Goal: Transaction & Acquisition: Purchase product/service

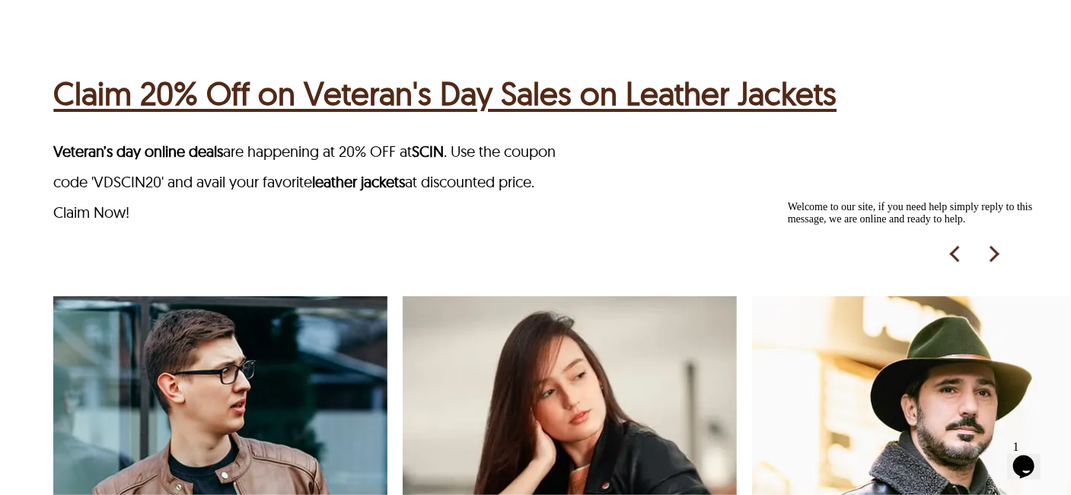
scroll to position [2471, 0]
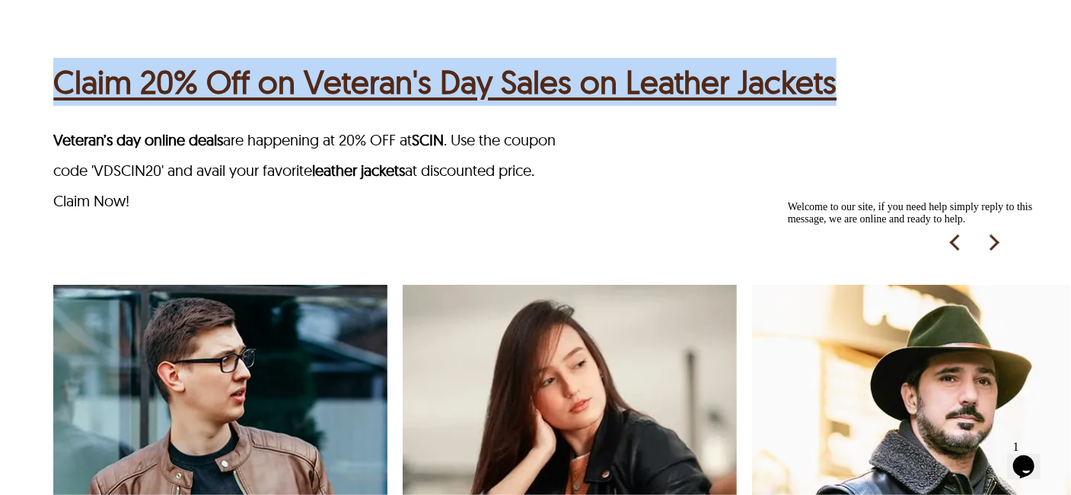
drag, startPoint x: 856, startPoint y: 116, endPoint x: 37, endPoint y: 127, distance: 819.3
click at [37, 127] on div "Claim 20% Off on Veteran's Day Sales on Leather Jackets Veteran’s day online de…" at bounding box center [535, 490] width 1071 height 990
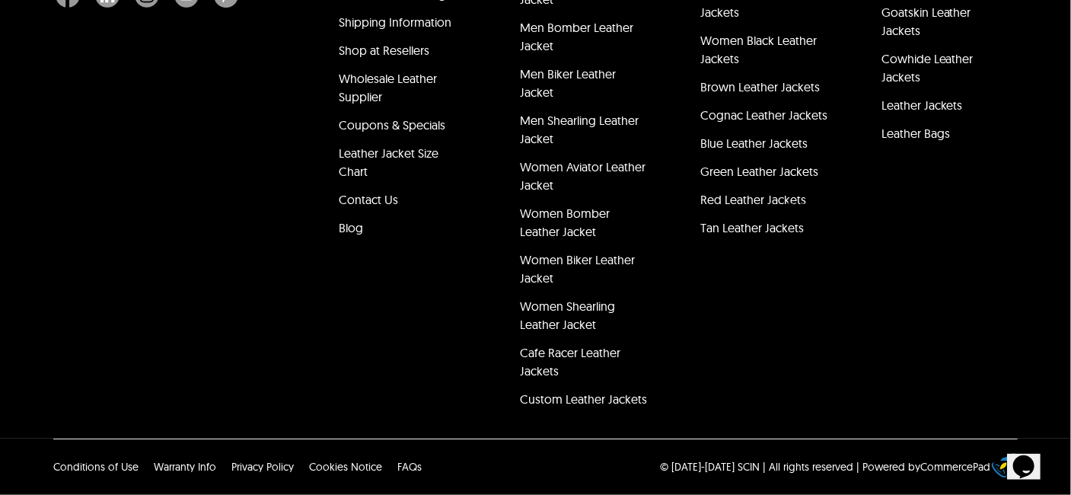
scroll to position [4416, 0]
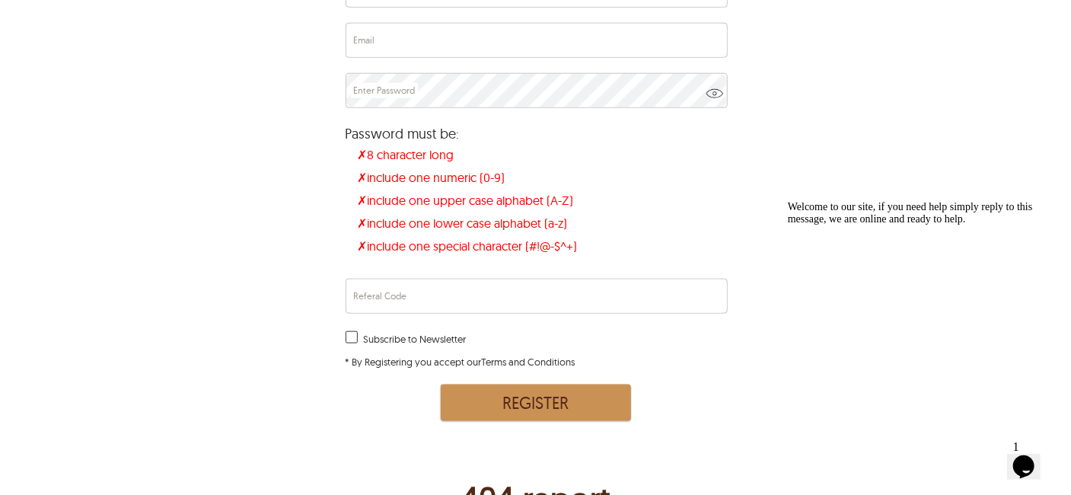
scroll to position [5938, 0]
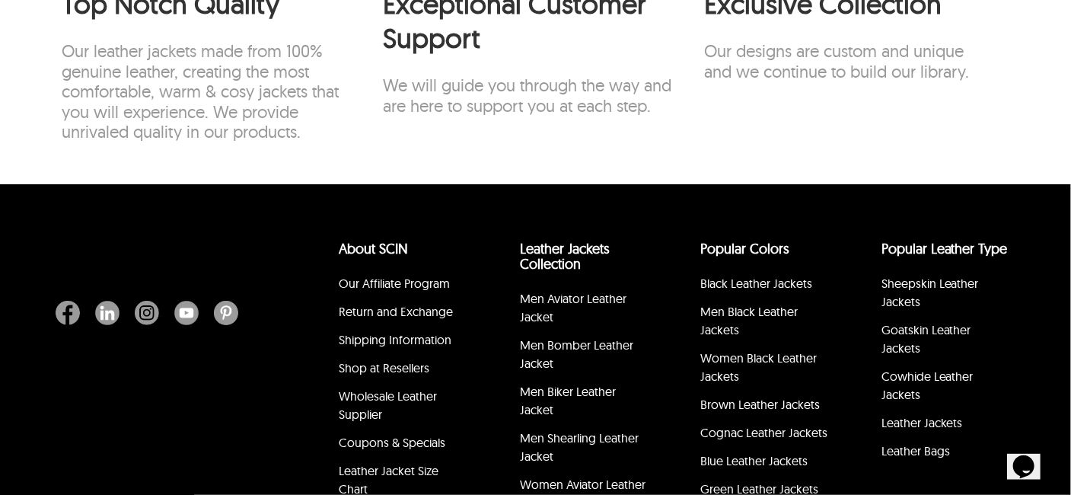
scroll to position [3856, 0]
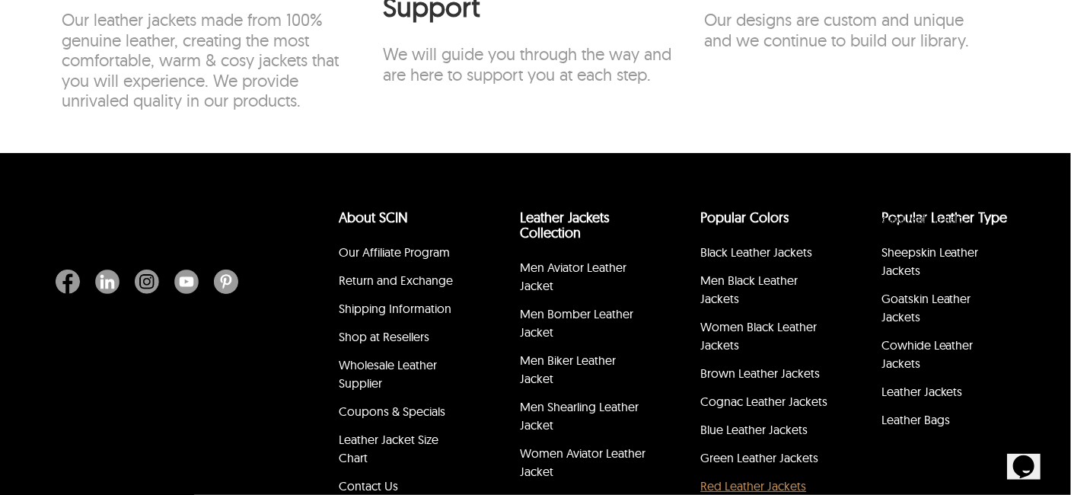
click at [748, 493] on link "Red Leather Jackets" at bounding box center [753, 485] width 106 height 15
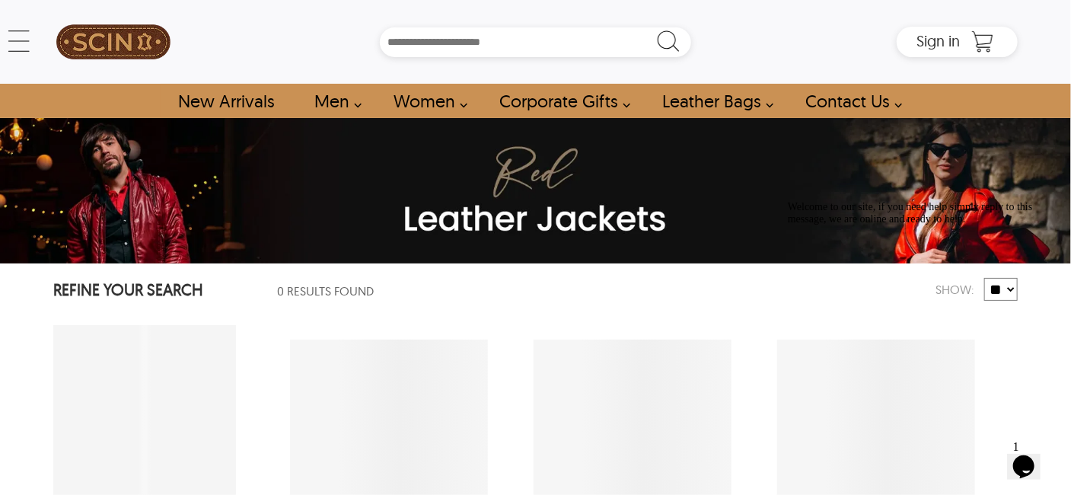
select select "********"
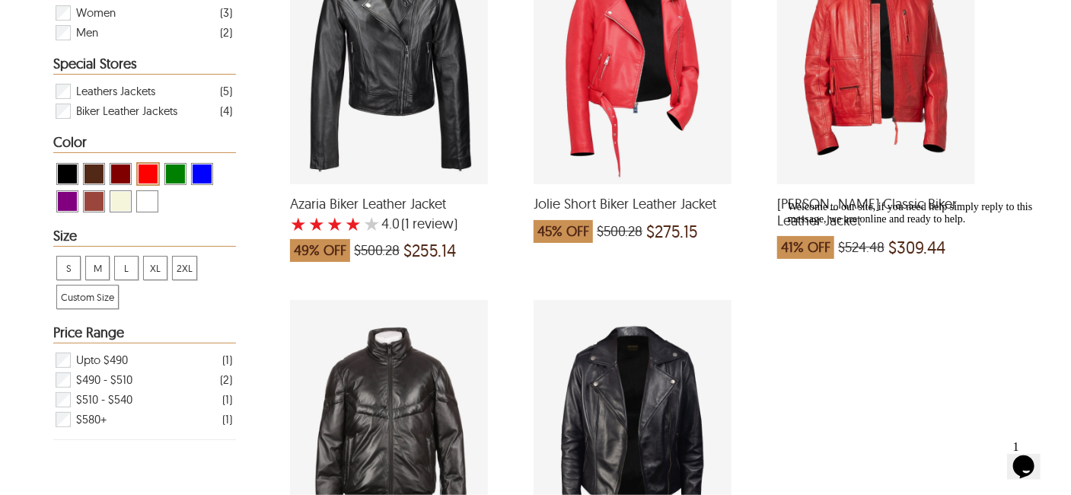
scroll to position [420, 0]
